Goal: Information Seeking & Learning: Learn about a topic

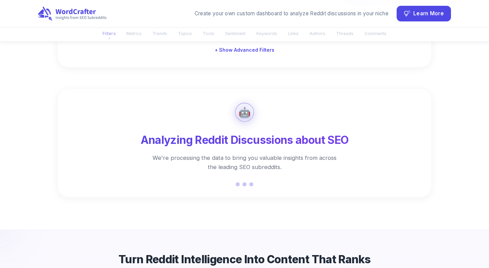
scroll to position [279, 0]
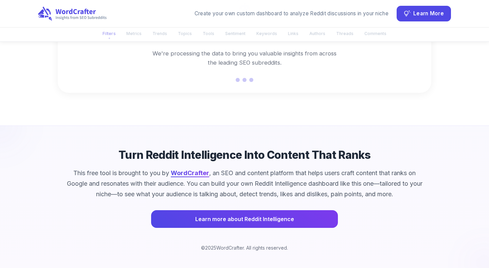
click at [191, 171] on link "WordCrafter" at bounding box center [190, 172] width 38 height 7
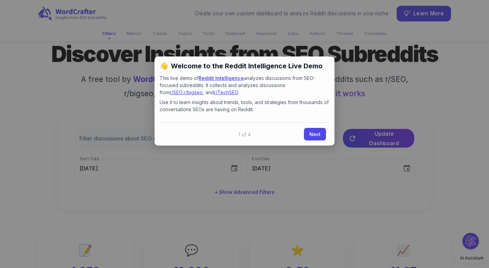
click at [346, 103] on div at bounding box center [244, 134] width 489 height 268
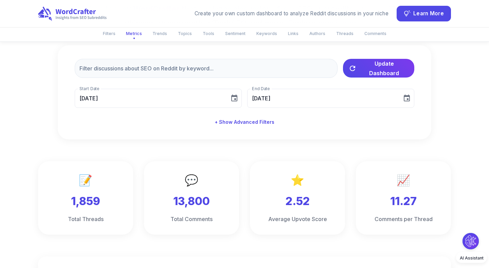
scroll to position [64, 0]
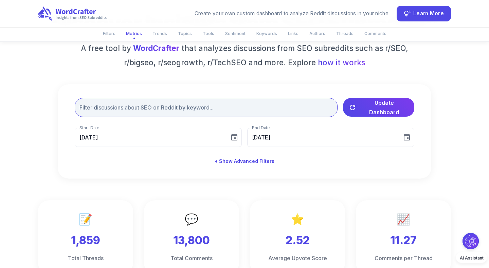
click at [257, 103] on input "text" at bounding box center [206, 107] width 263 height 19
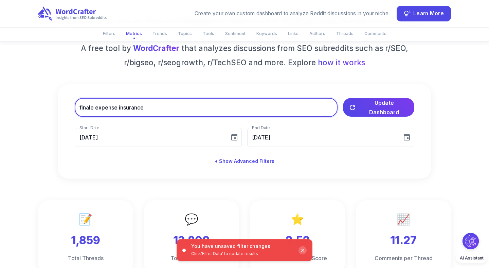
type input "finale expense insurance"
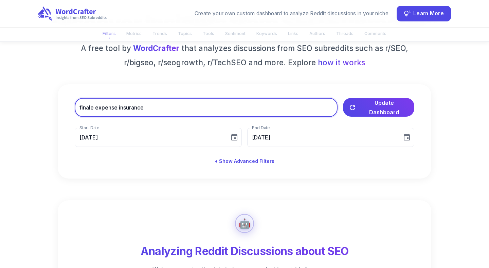
scroll to position [199, 0]
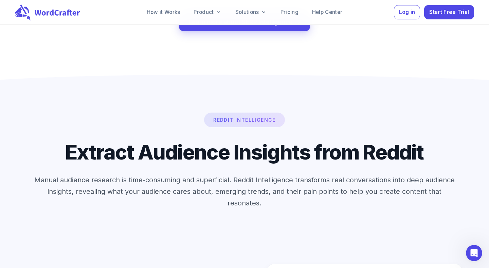
scroll to position [1070, 0]
